Goal: Task Accomplishment & Management: Use online tool/utility

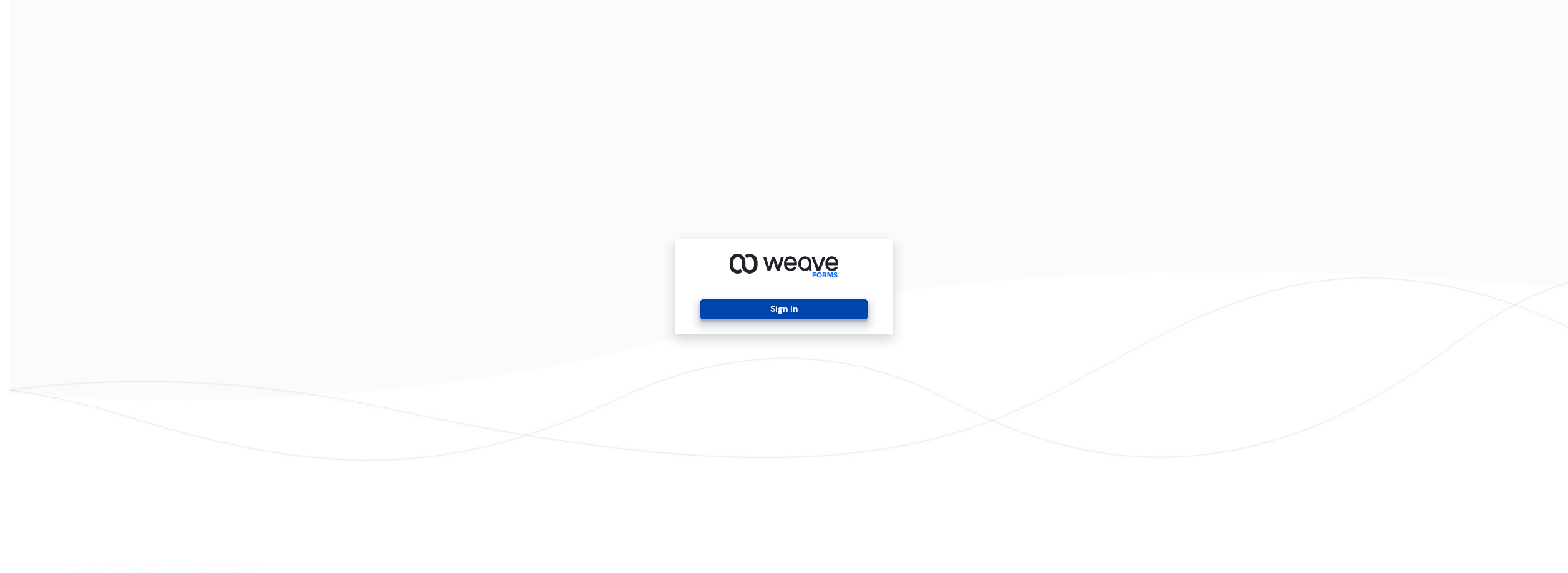
click at [704, 314] on button "Sign In" at bounding box center [784, 309] width 167 height 20
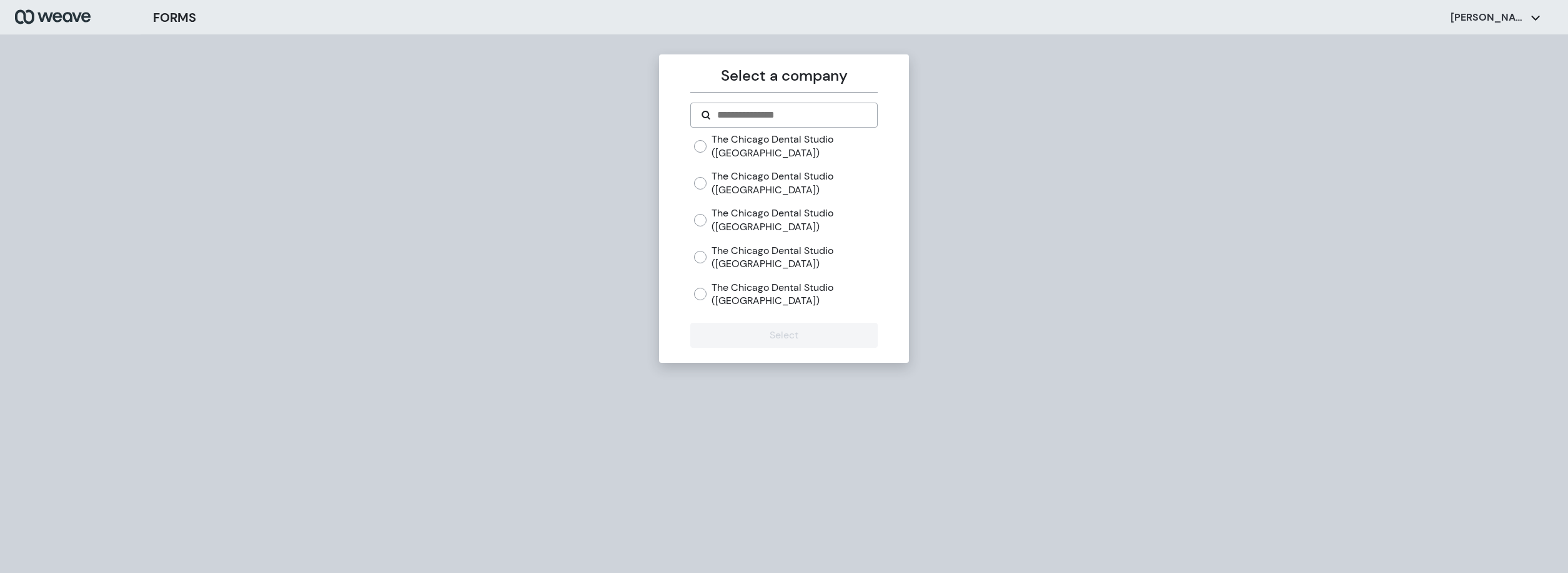
click at [709, 260] on div "The Chicago Dental Studio ([GEOGRAPHIC_DATA])" at bounding box center [786, 257] width 183 height 27
click at [785, 341] on button "Select" at bounding box center [784, 335] width 187 height 25
